Goal: Transaction & Acquisition: Purchase product/service

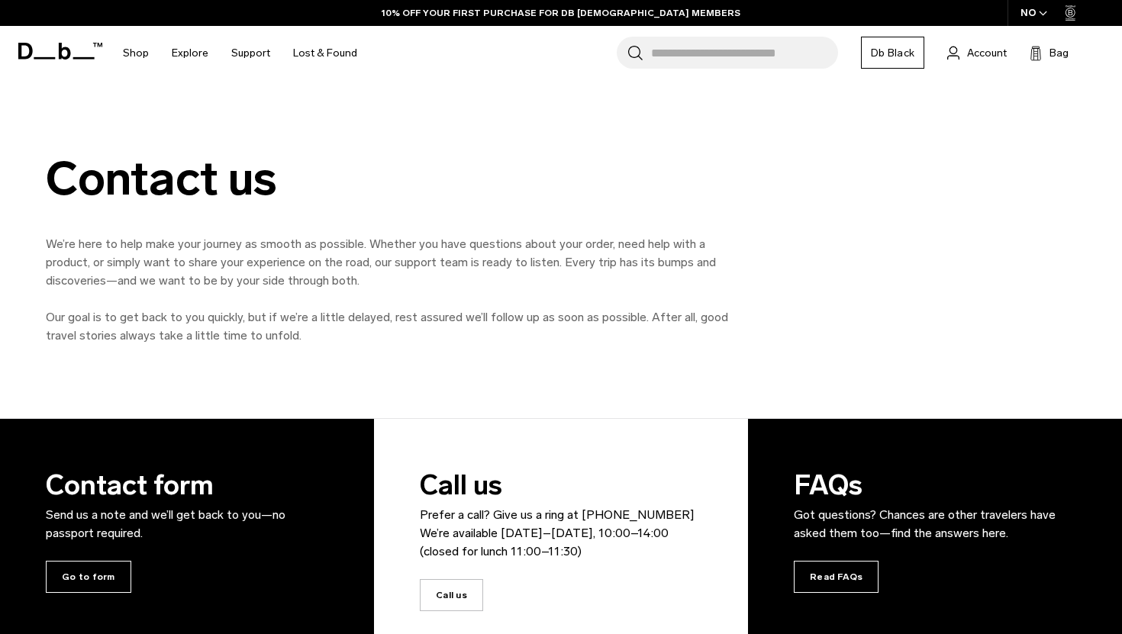
click at [685, 60] on input "Search for Bags, Luggage..." at bounding box center [744, 53] width 187 height 32
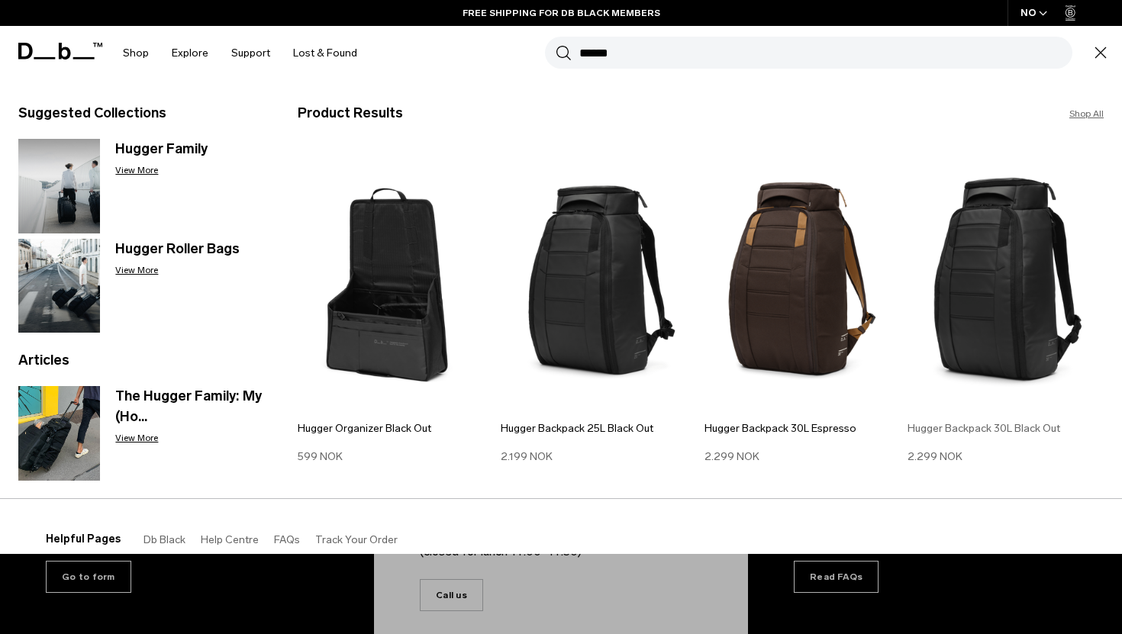
type input "******"
click at [990, 289] on img at bounding box center [1006, 279] width 196 height 264
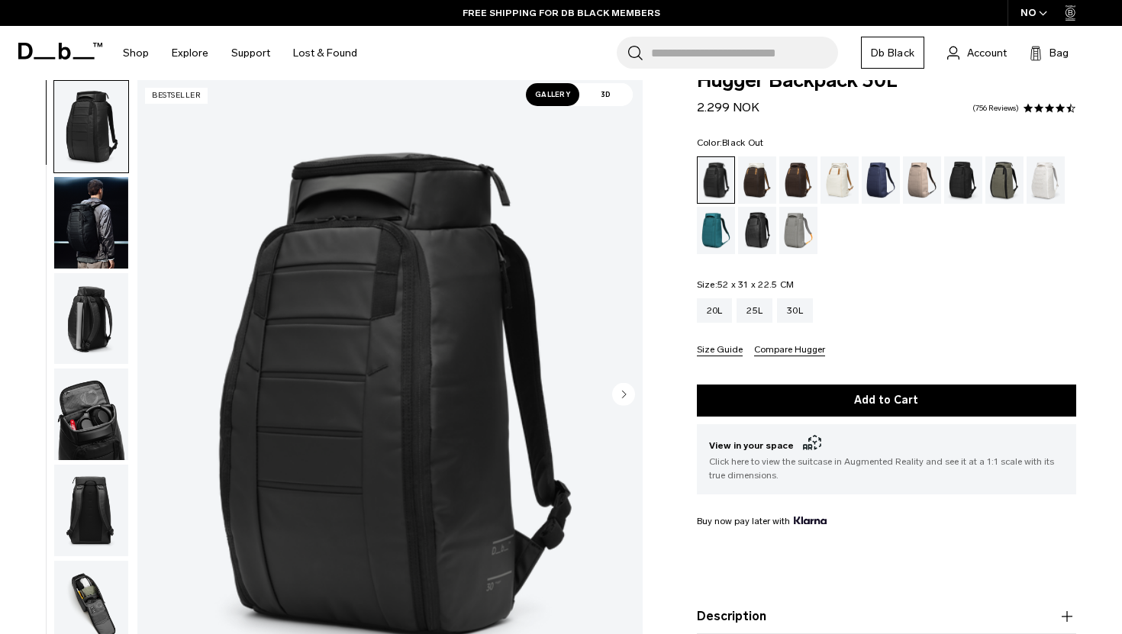
scroll to position [33, 0]
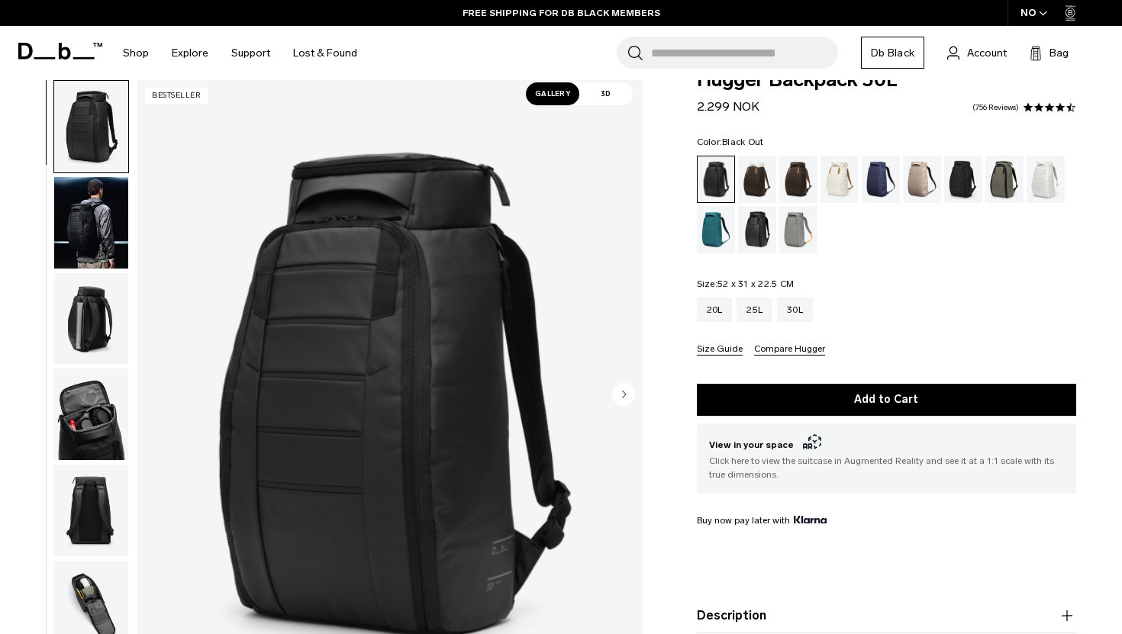
click at [628, 395] on circle "Next slide" at bounding box center [623, 393] width 23 height 23
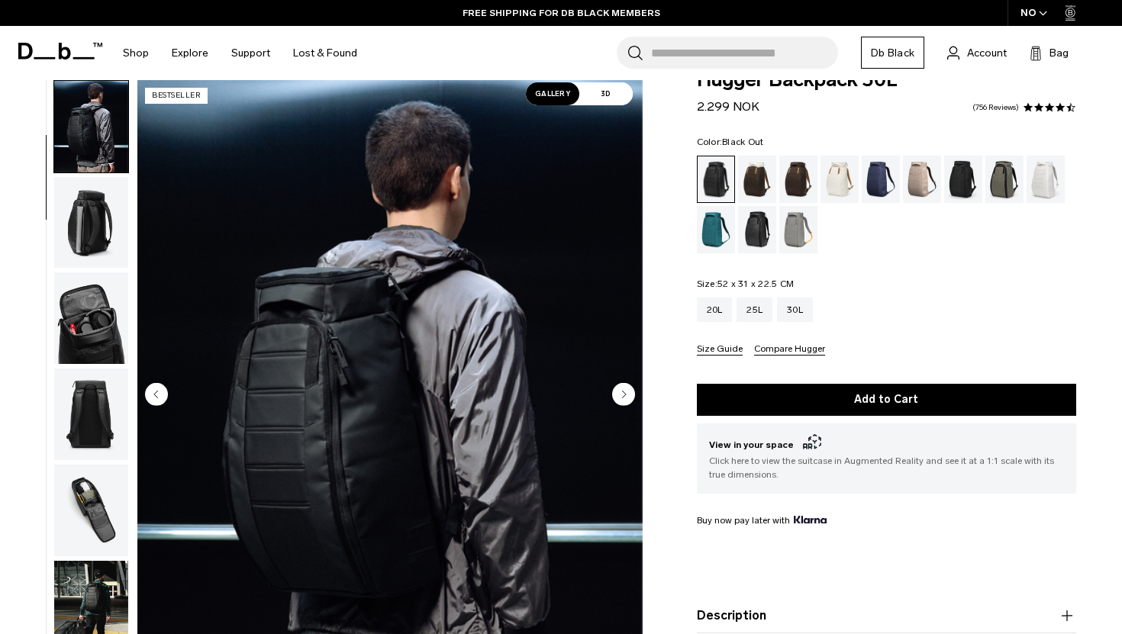
click at [628, 395] on circle "Next slide" at bounding box center [623, 393] width 23 height 23
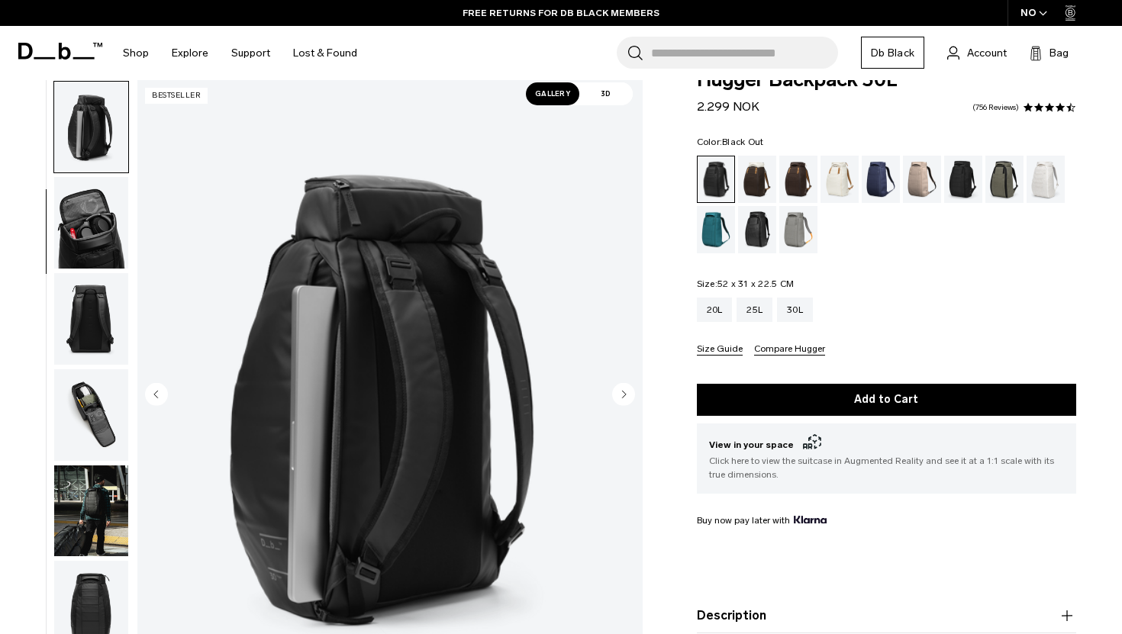
scroll to position [192, 0]
click at [622, 392] on circle "Next slide" at bounding box center [623, 393] width 23 height 23
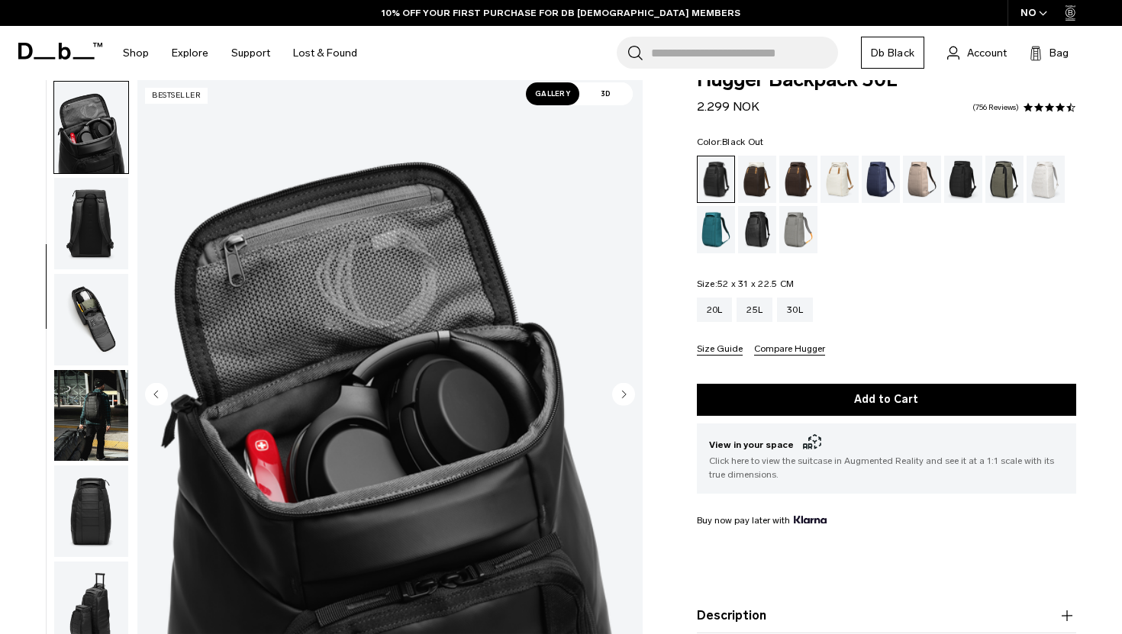
scroll to position [288, 0]
click at [623, 392] on icon "Next slide" at bounding box center [624, 394] width 4 height 7
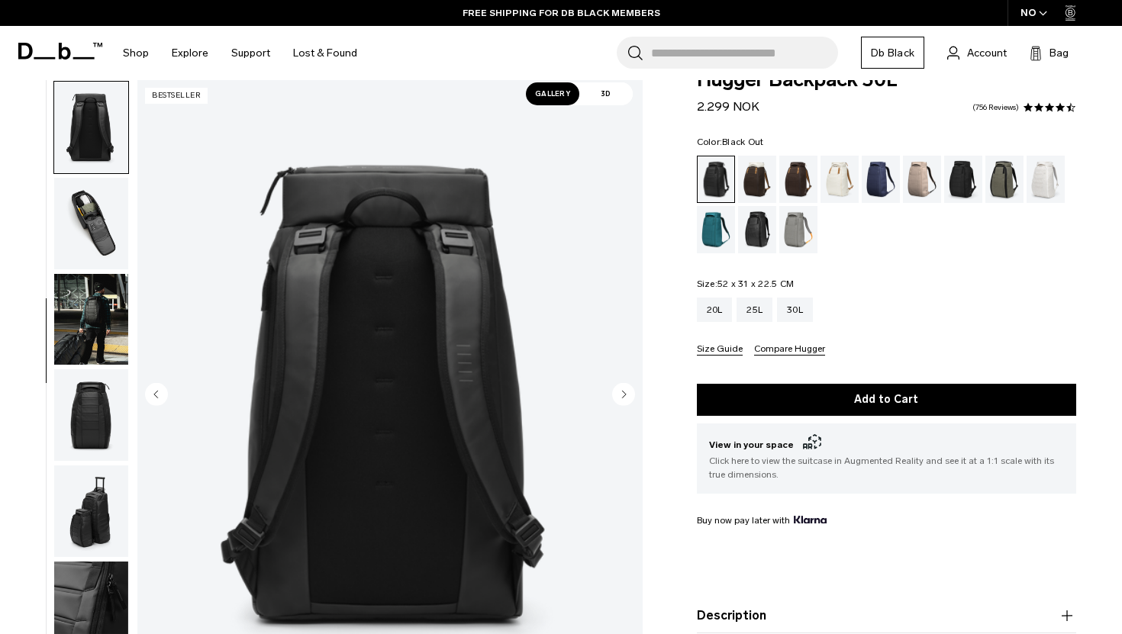
scroll to position [384, 0]
click at [623, 392] on icon "Next slide" at bounding box center [624, 394] width 4 height 7
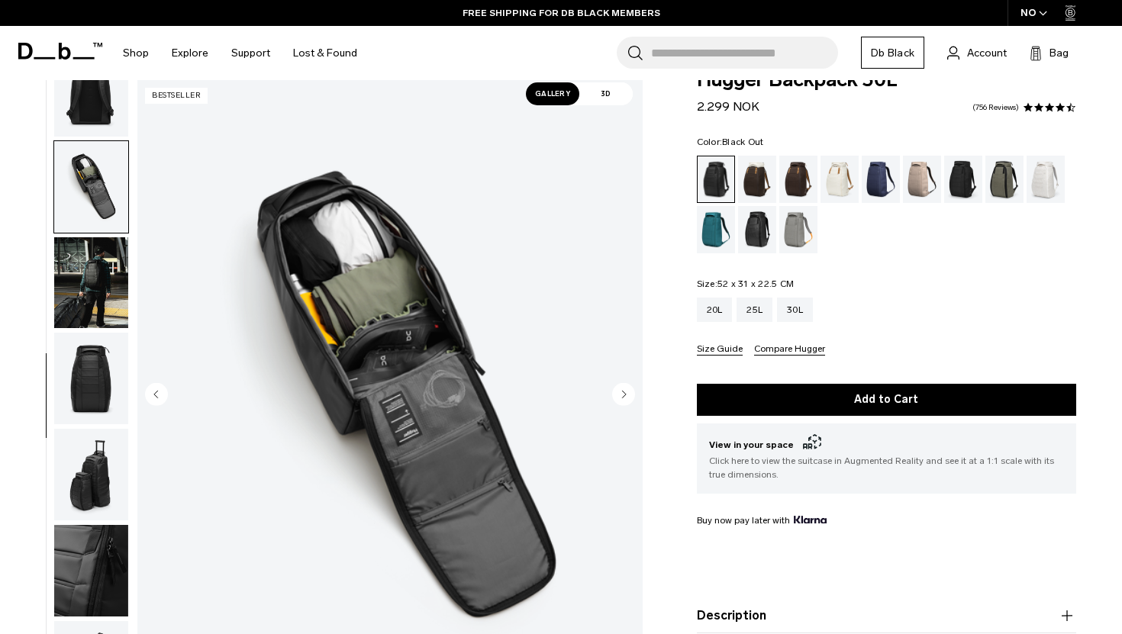
scroll to position [421, 0]
click at [623, 392] on icon "Next slide" at bounding box center [624, 394] width 4 height 7
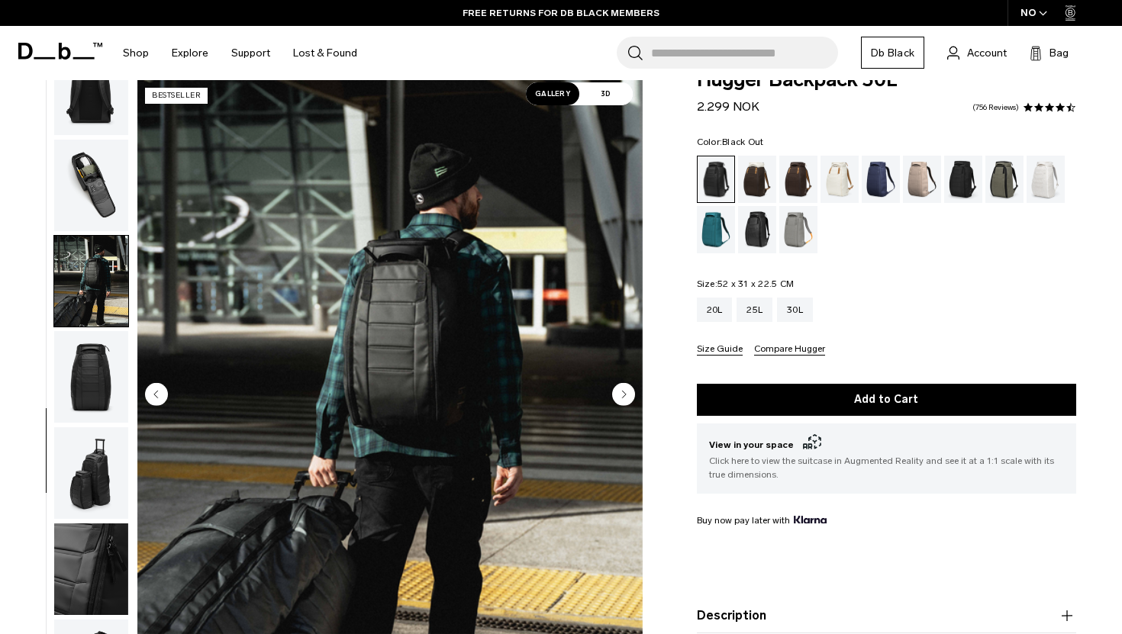
click at [625, 395] on circle "Next slide" at bounding box center [623, 393] width 23 height 23
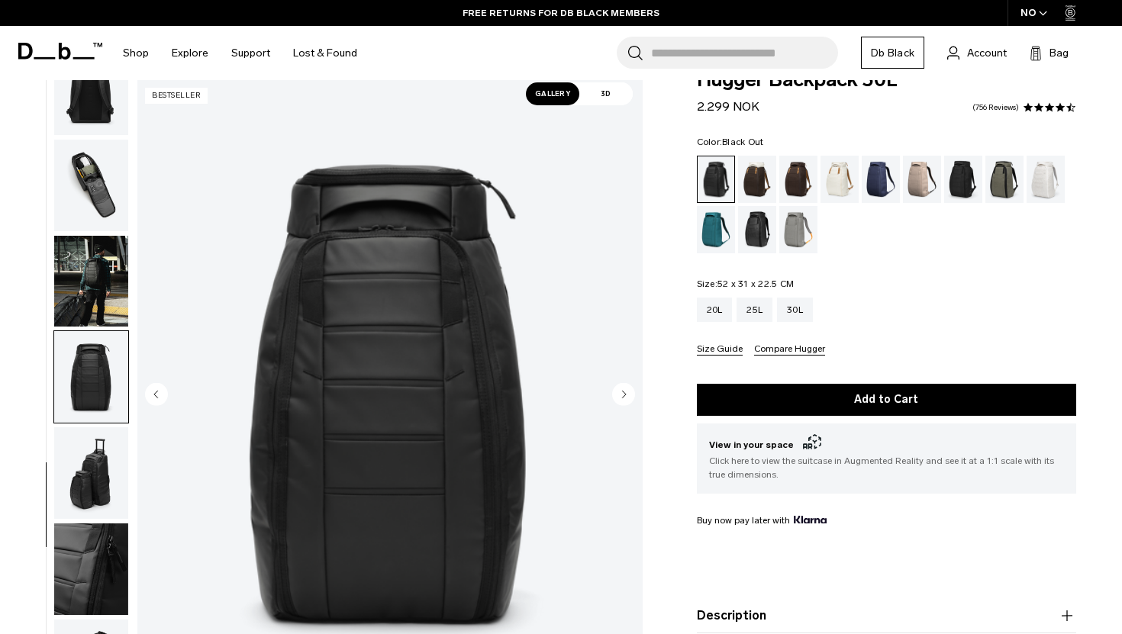
click at [624, 395] on circle "Next slide" at bounding box center [623, 393] width 23 height 23
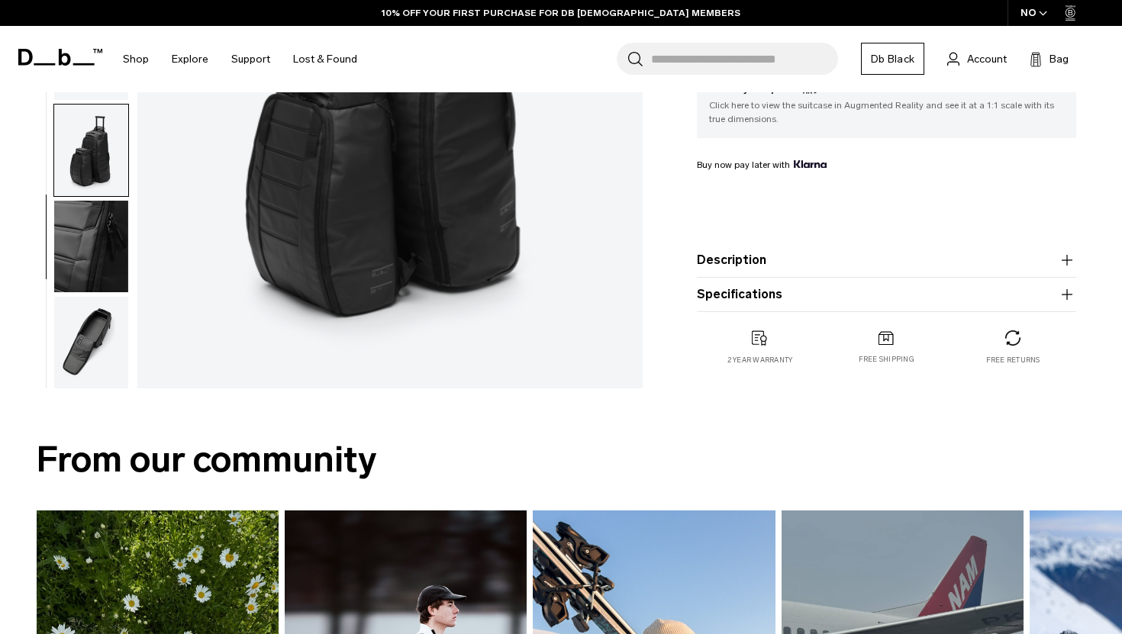
scroll to position [363, 0]
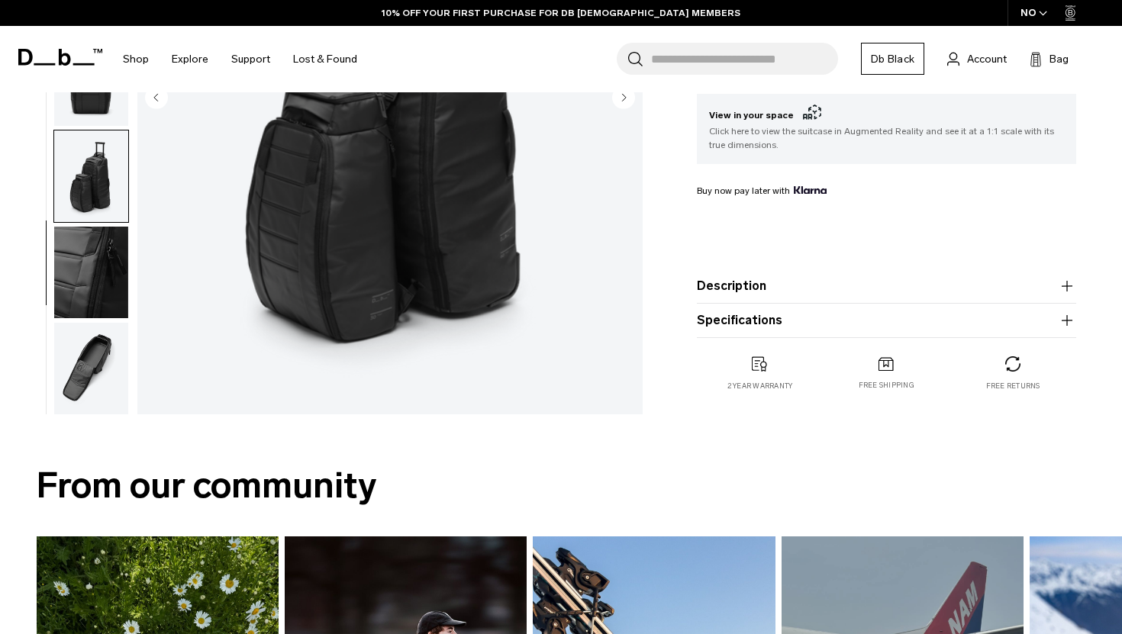
click at [415, 217] on img "9 / 11" at bounding box center [389, 98] width 505 height 631
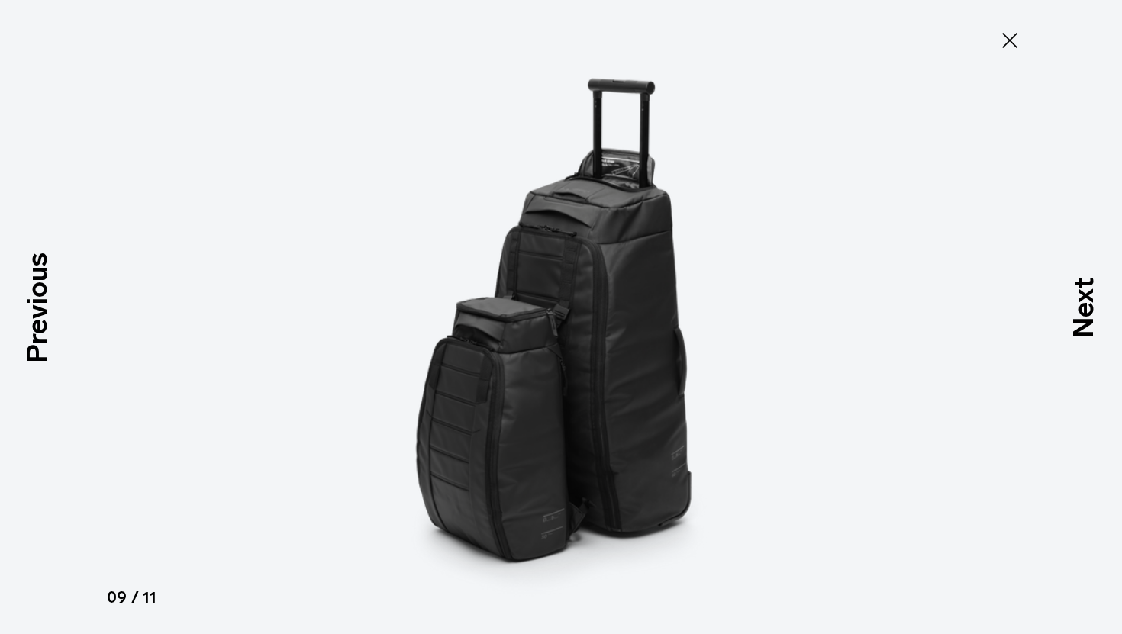
click at [1014, 43] on icon at bounding box center [1010, 40] width 24 height 24
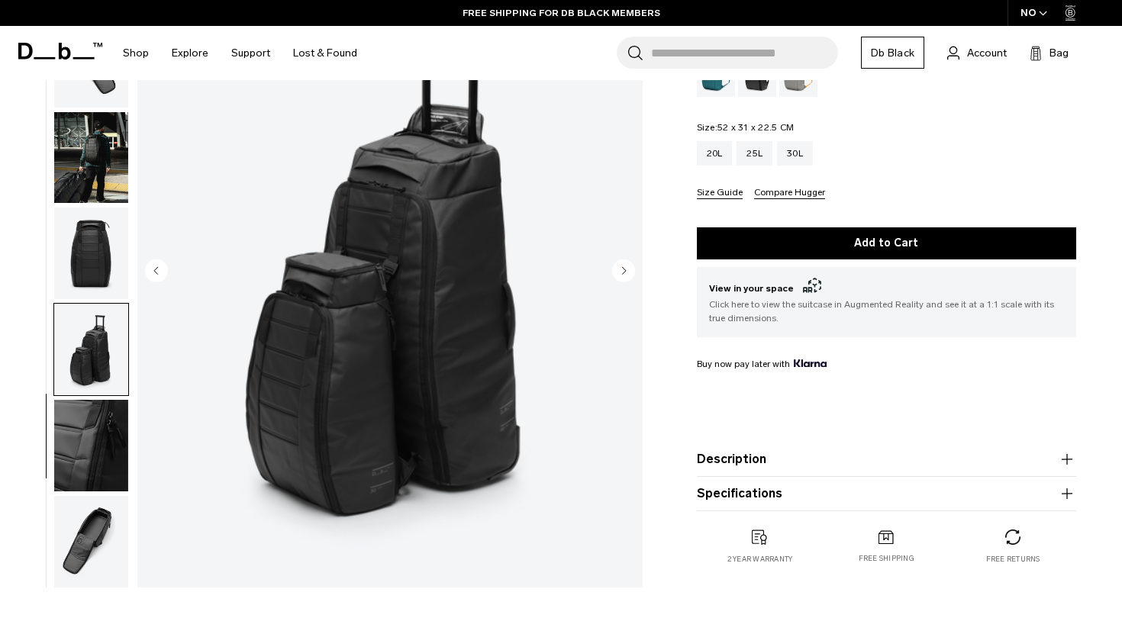
scroll to position [190, 0]
